Goal: Browse casually: Explore the website without a specific task or goal

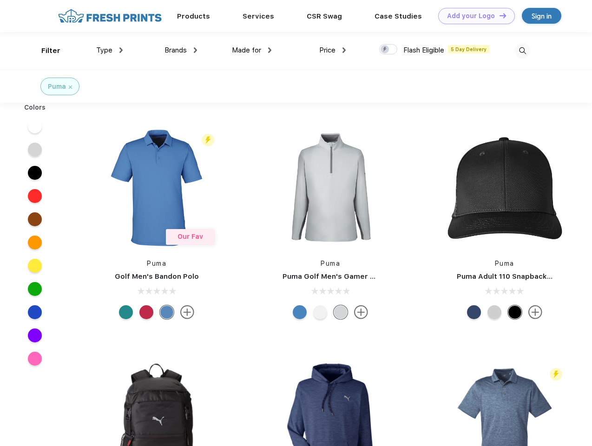
click at [473, 16] on link "Add your Logo Design Tool" at bounding box center [477, 16] width 77 height 16
click at [0, 0] on div "Design Tool" at bounding box center [0, 0] width 0 height 0
click at [499, 15] on link "Add your Logo Design Tool" at bounding box center [477, 16] width 77 height 16
click at [45, 51] on div "Filter" at bounding box center [50, 51] width 19 height 11
click at [110, 50] on span "Type" at bounding box center [104, 50] width 16 height 8
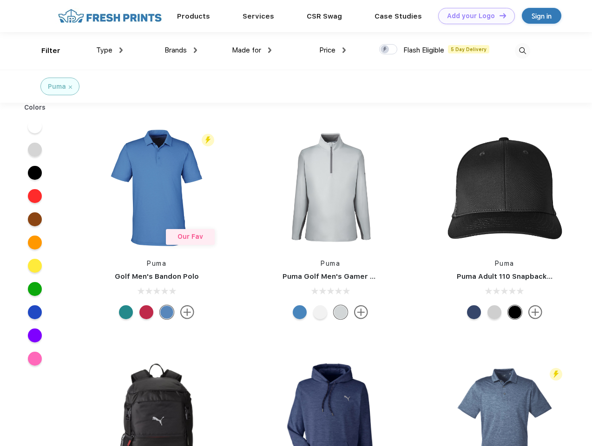
click at [181, 50] on span "Brands" at bounding box center [176, 50] width 22 height 8
click at [252, 50] on span "Made for" at bounding box center [246, 50] width 29 height 8
click at [333, 50] on span "Price" at bounding box center [327, 50] width 16 height 8
click at [389, 50] on div at bounding box center [388, 49] width 18 height 10
click at [386, 50] on input "checkbox" at bounding box center [382, 47] width 6 height 6
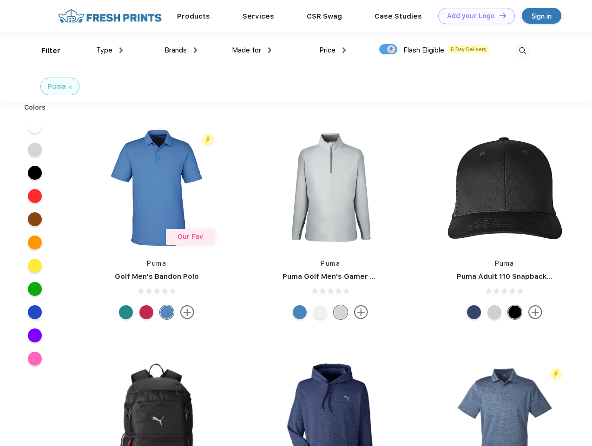
click at [523, 51] on img at bounding box center [522, 50] width 15 height 15
